Goal: Browse casually: Explore the website without a specific task or goal

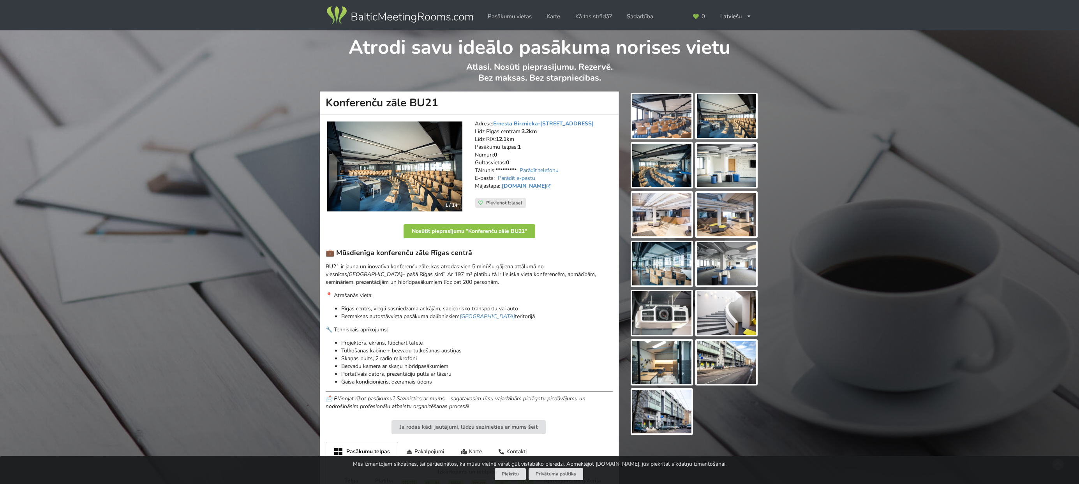
click at [719, 127] on img at bounding box center [726, 116] width 59 height 44
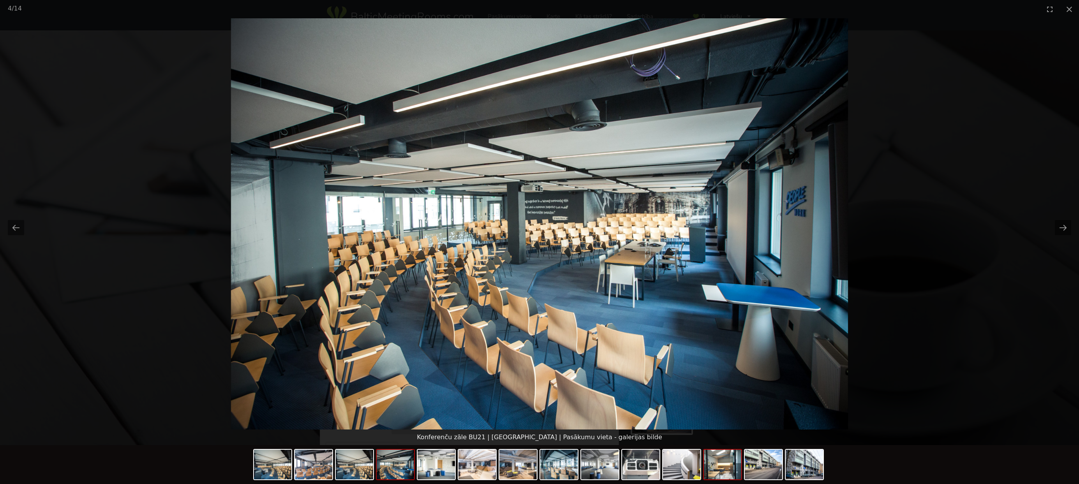
click at [717, 465] on img at bounding box center [722, 465] width 37 height 30
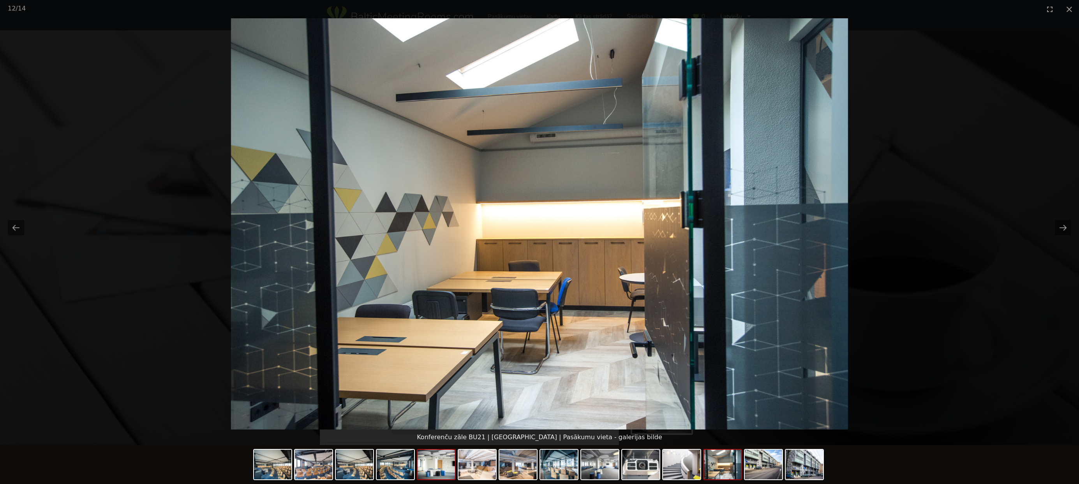
click at [431, 472] on img at bounding box center [436, 465] width 37 height 30
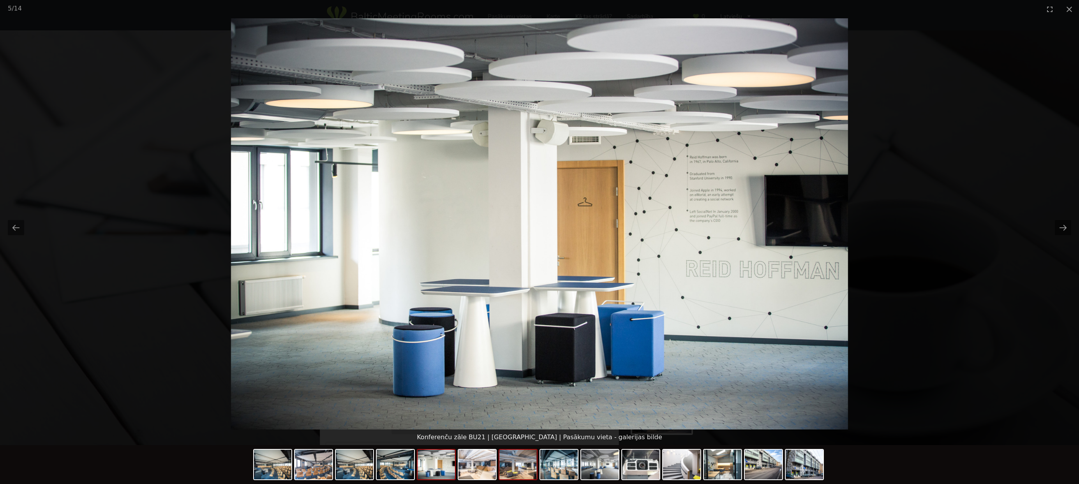
click at [523, 465] on img at bounding box center [517, 465] width 37 height 30
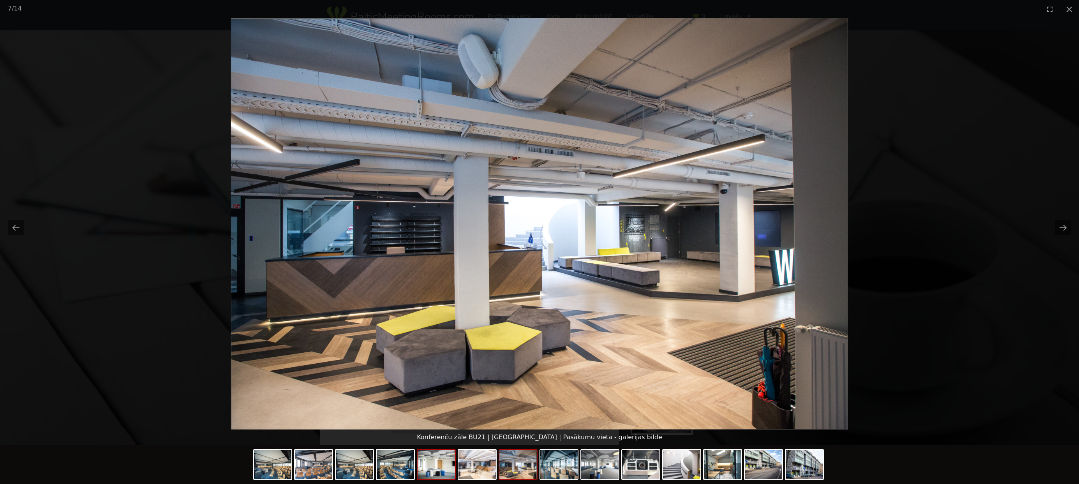
click at [437, 470] on img at bounding box center [436, 465] width 37 height 30
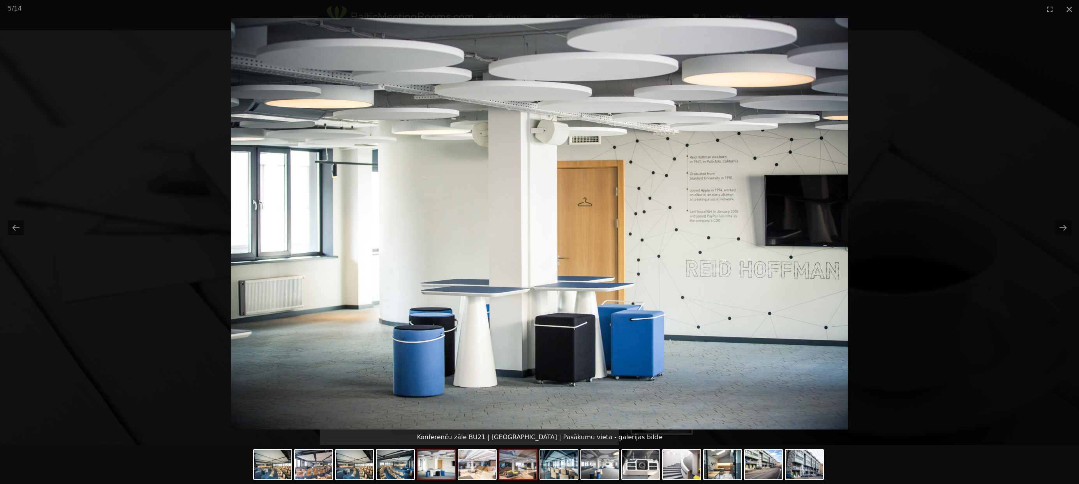
click at [519, 469] on img at bounding box center [517, 465] width 37 height 30
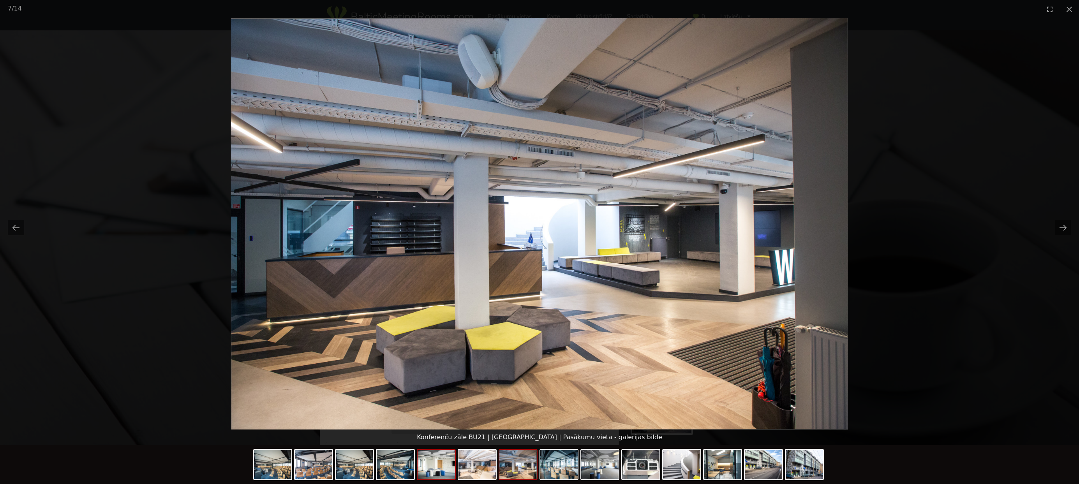
click at [444, 474] on img at bounding box center [436, 465] width 37 height 30
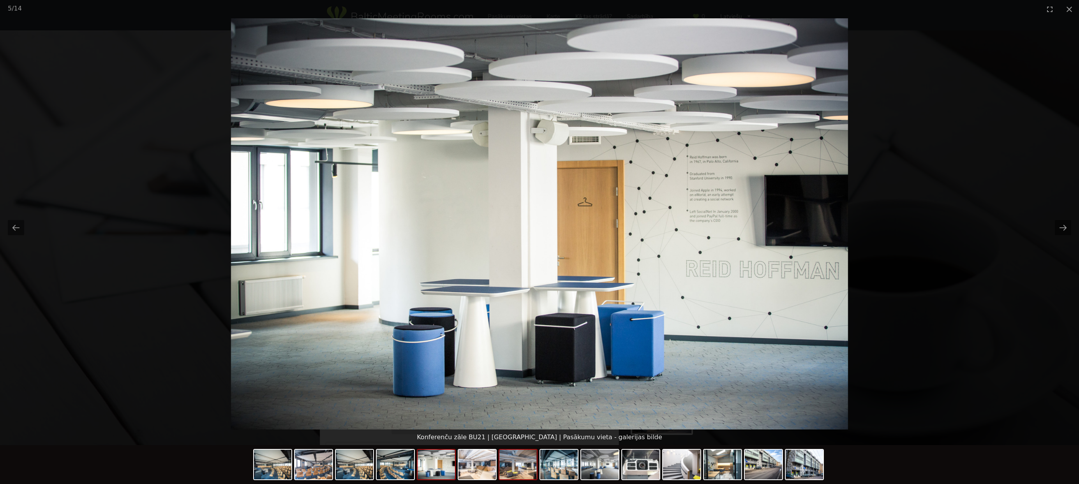
click at [512, 473] on img at bounding box center [517, 465] width 37 height 30
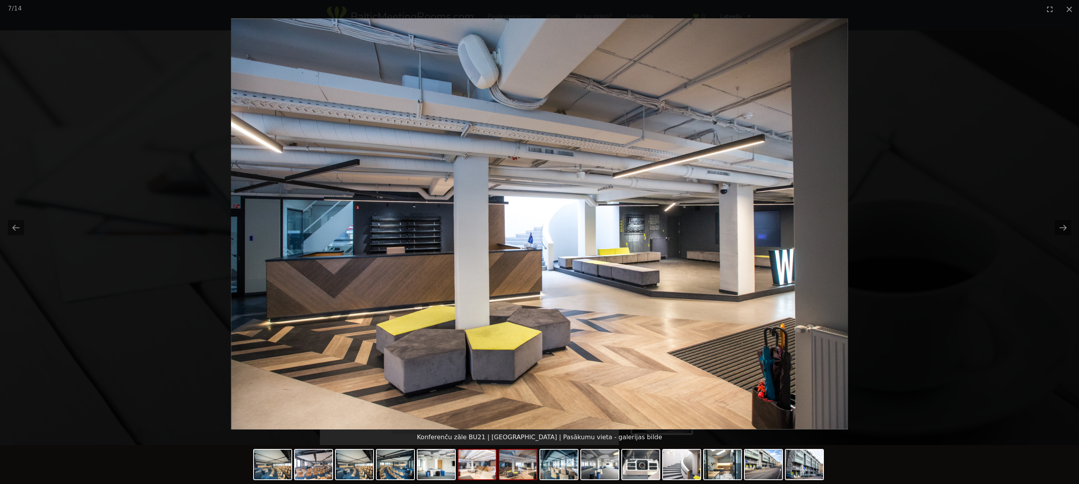
click at [478, 469] on img at bounding box center [476, 465] width 37 height 30
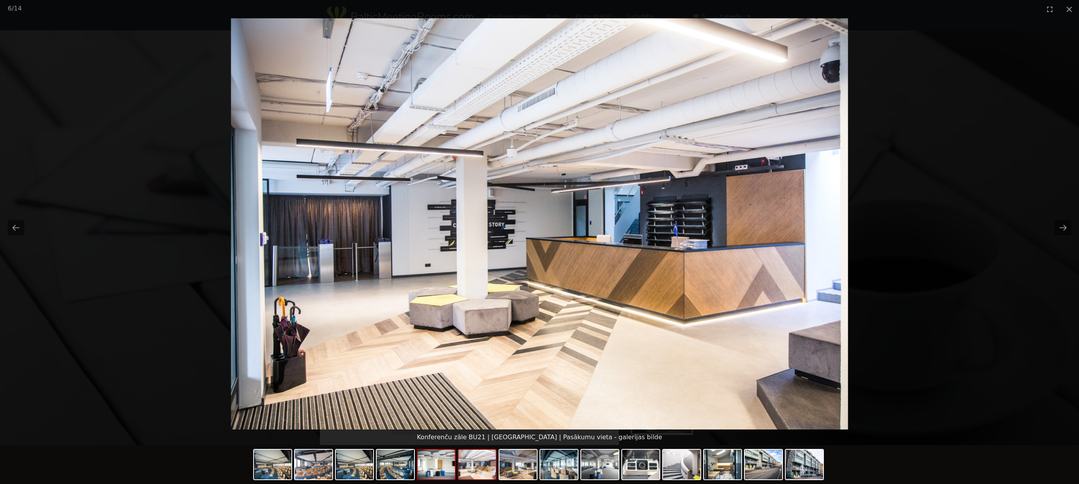
click at [430, 469] on img at bounding box center [436, 465] width 37 height 30
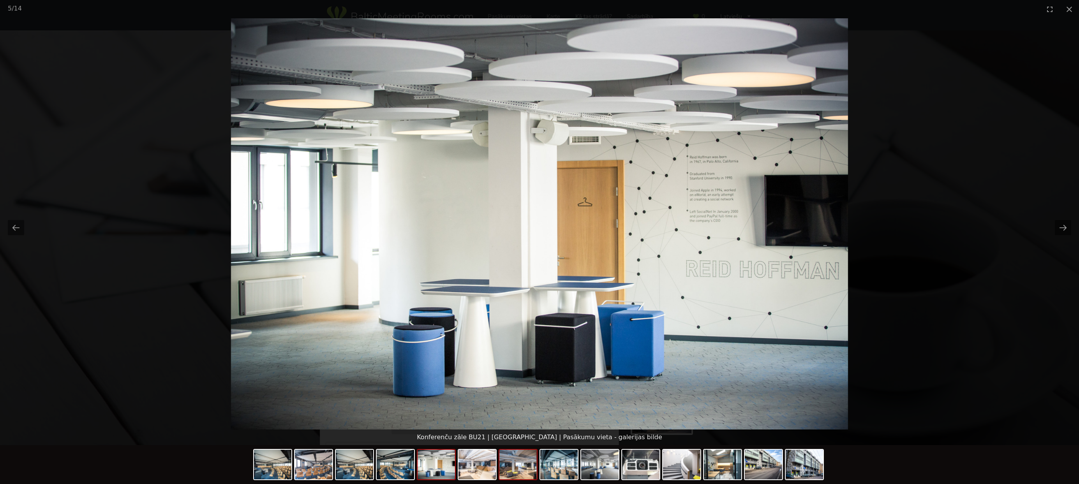
click at [509, 463] on img at bounding box center [517, 465] width 37 height 30
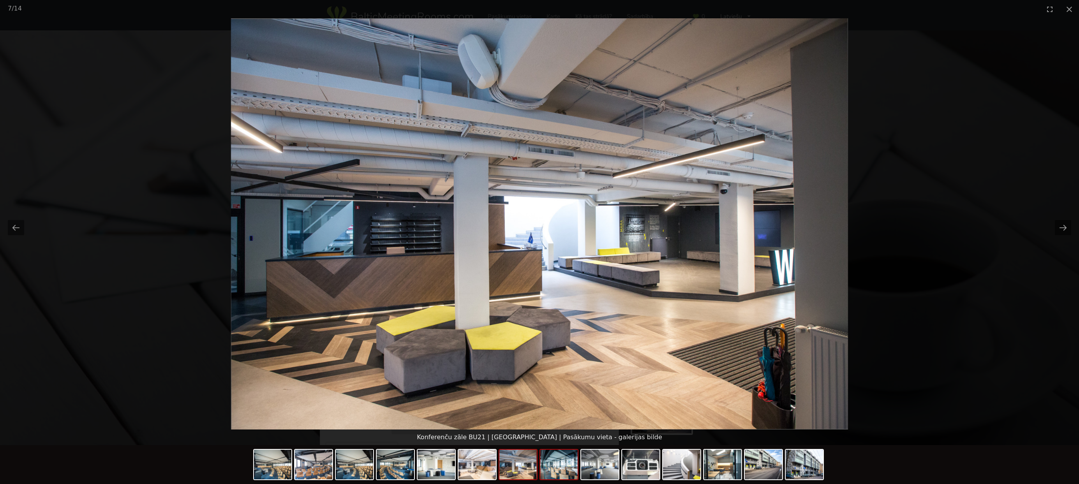
click at [541, 465] on img at bounding box center [558, 465] width 37 height 30
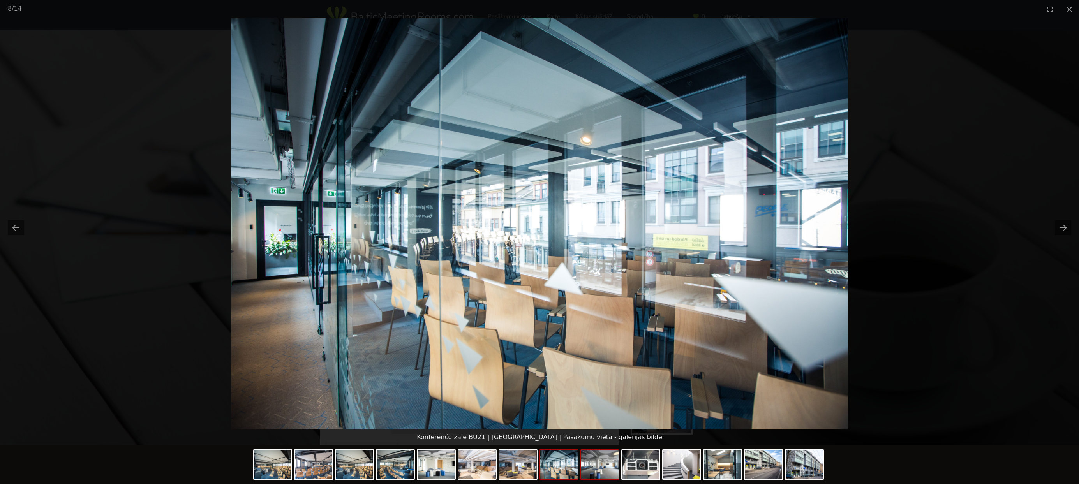
click at [589, 470] on img at bounding box center [599, 465] width 37 height 30
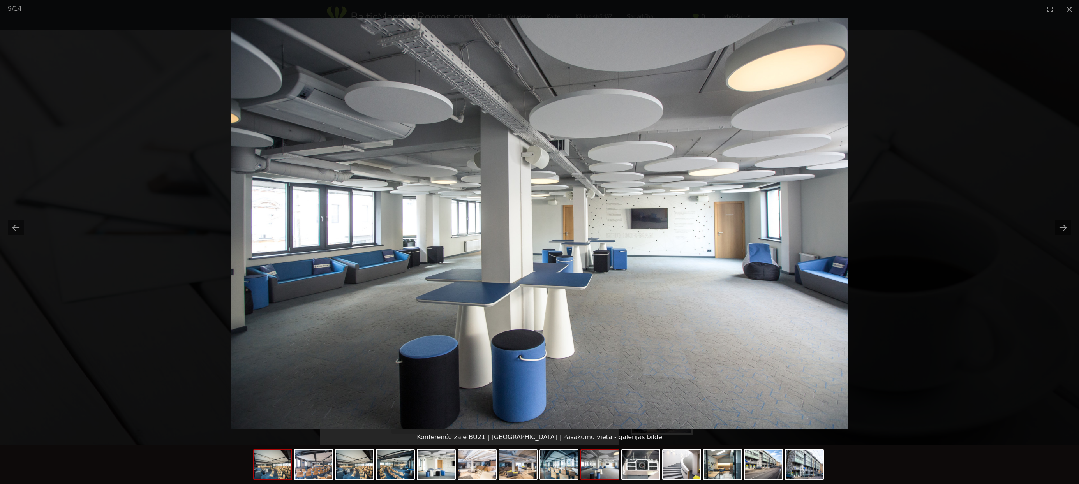
click at [283, 479] on img at bounding box center [272, 465] width 37 height 30
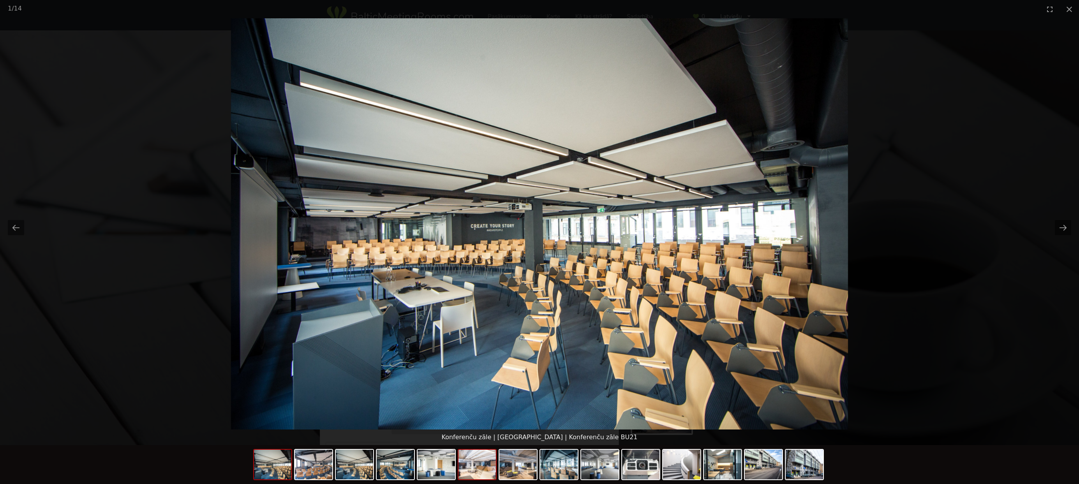
click at [473, 467] on img at bounding box center [476, 465] width 37 height 30
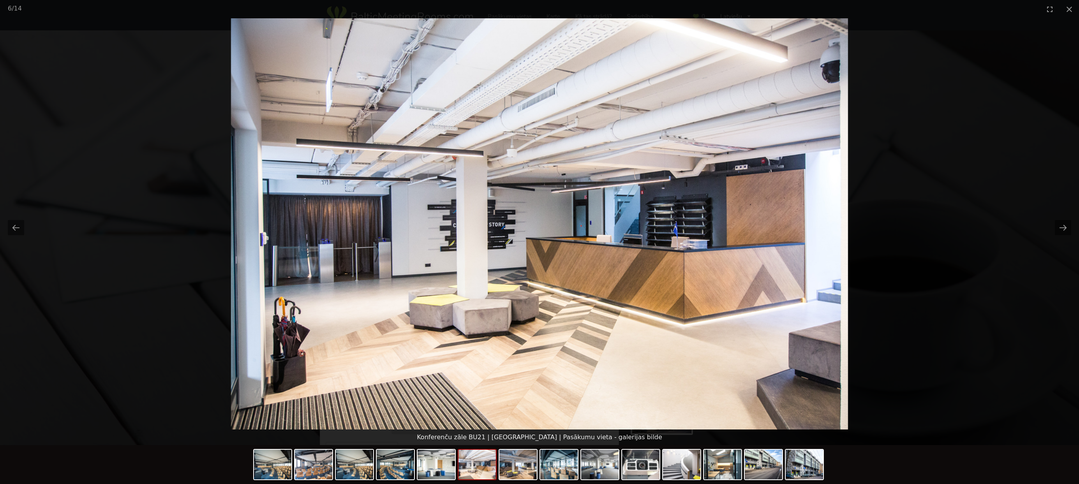
click at [478, 470] on img at bounding box center [476, 465] width 37 height 30
click at [521, 472] on img at bounding box center [517, 465] width 37 height 30
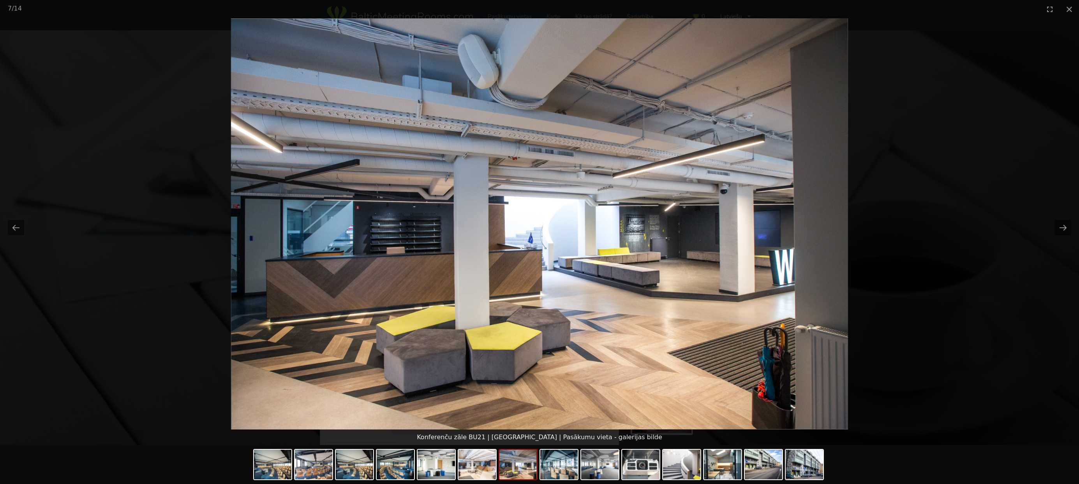
click at [613, 482] on div at bounding box center [539, 465] width 573 height 41
click at [604, 467] on img at bounding box center [599, 465] width 37 height 30
